Goal: Task Accomplishment & Management: Manage account settings

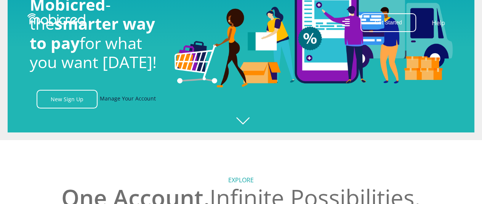
scroll to position [76, 0]
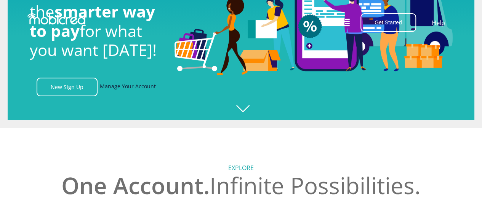
click at [116, 89] on link "Manage Your Account" at bounding box center [128, 87] width 56 height 19
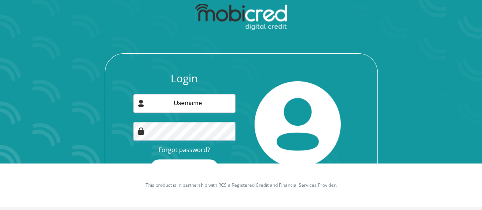
scroll to position [49, 0]
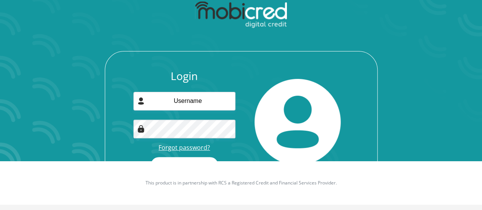
click at [182, 147] on link "Forgot password?" at bounding box center [184, 147] width 51 height 8
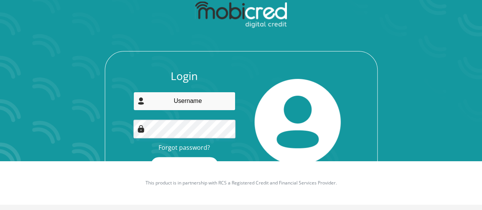
click at [179, 106] on input "email" at bounding box center [184, 101] width 102 height 19
type input "KCoetzee@ccbagroup.com"
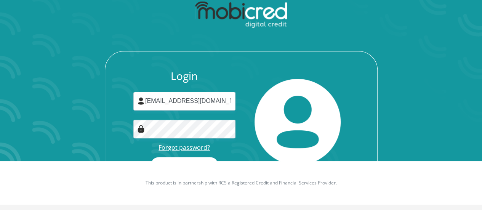
click at [180, 144] on link "Forgot password?" at bounding box center [184, 147] width 51 height 8
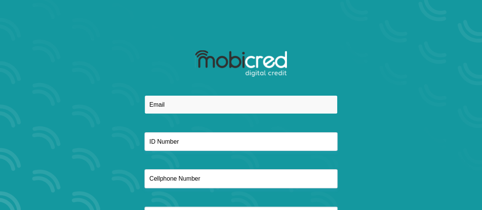
click at [184, 107] on input "email" at bounding box center [240, 104] width 193 height 19
type input "[EMAIL_ADDRESS][DOMAIN_NAME]"
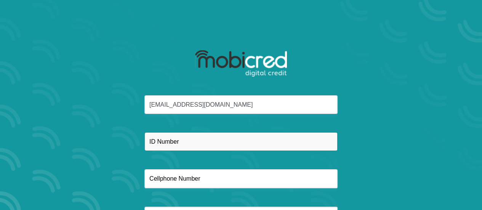
click at [190, 147] on input "text" at bounding box center [240, 141] width 193 height 19
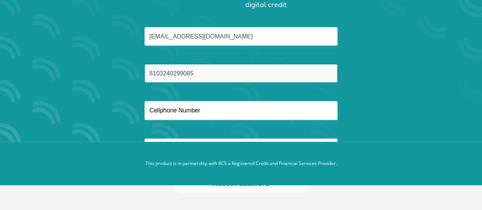
type input "8103240299085"
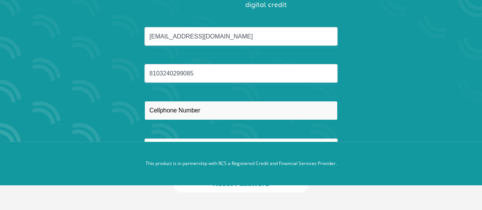
click at [200, 109] on input "text" at bounding box center [240, 110] width 193 height 19
type input "0715184090"
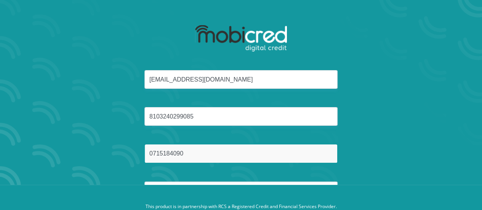
scroll to position [0, 0]
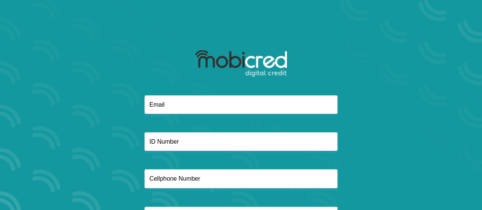
scroll to position [68, 0]
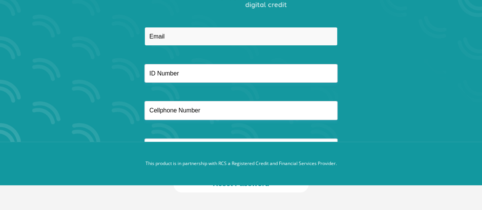
click at [176, 36] on input "email" at bounding box center [240, 36] width 193 height 19
type input "[EMAIL_ADDRESS][DOMAIN_NAME]"
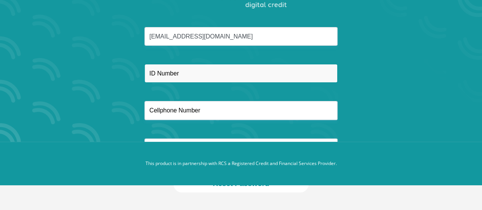
click at [193, 71] on input "text" at bounding box center [240, 73] width 193 height 19
type input "8103240299085"
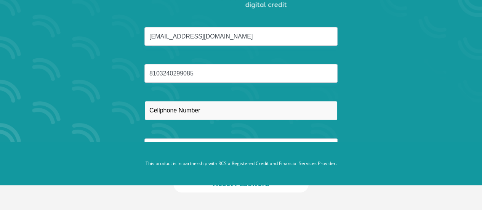
click at [175, 114] on input "text" at bounding box center [240, 110] width 193 height 19
type input "0715184090"
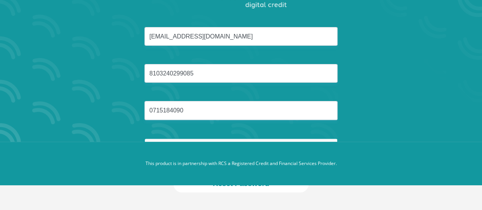
click at [194, 138] on input "text" at bounding box center [240, 147] width 193 height 19
type input "Coetzee"
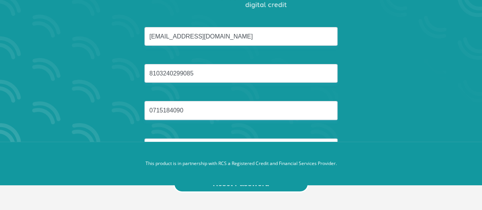
click at [239, 186] on button "Reset Password" at bounding box center [240, 183] width 135 height 17
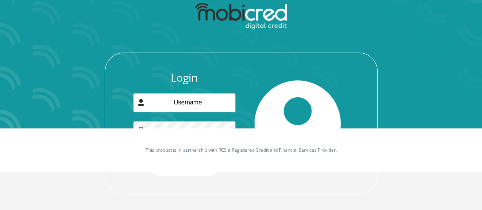
scroll to position [83, 0]
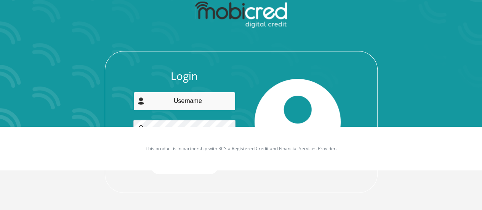
click at [174, 102] on input "email" at bounding box center [184, 101] width 102 height 19
type input "KCoetzee@ccbagroup.com"
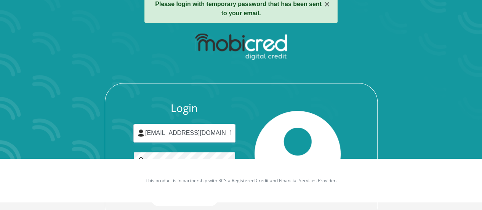
scroll to position [7, 0]
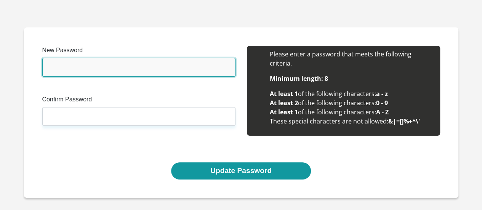
click at [127, 63] on input "New Password" at bounding box center [138, 67] width 193 height 19
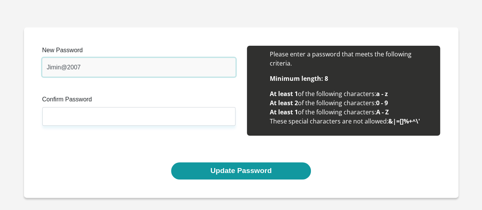
type input "Jimin@2007"
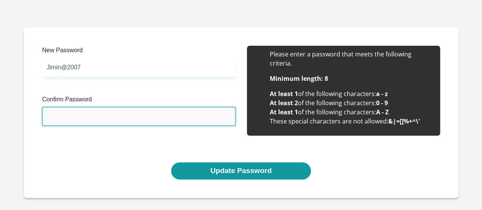
click at [86, 113] on input "Confirm Password" at bounding box center [138, 116] width 193 height 19
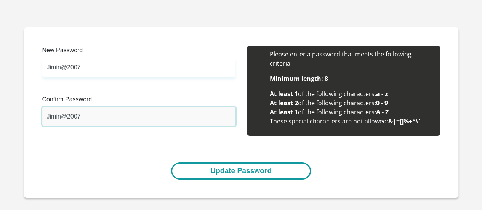
type input "Jimin@2007"
click at [225, 173] on button "Update Password" at bounding box center [241, 170] width 140 height 17
